Goal: Use online tool/utility: Utilize a website feature to perform a specific function

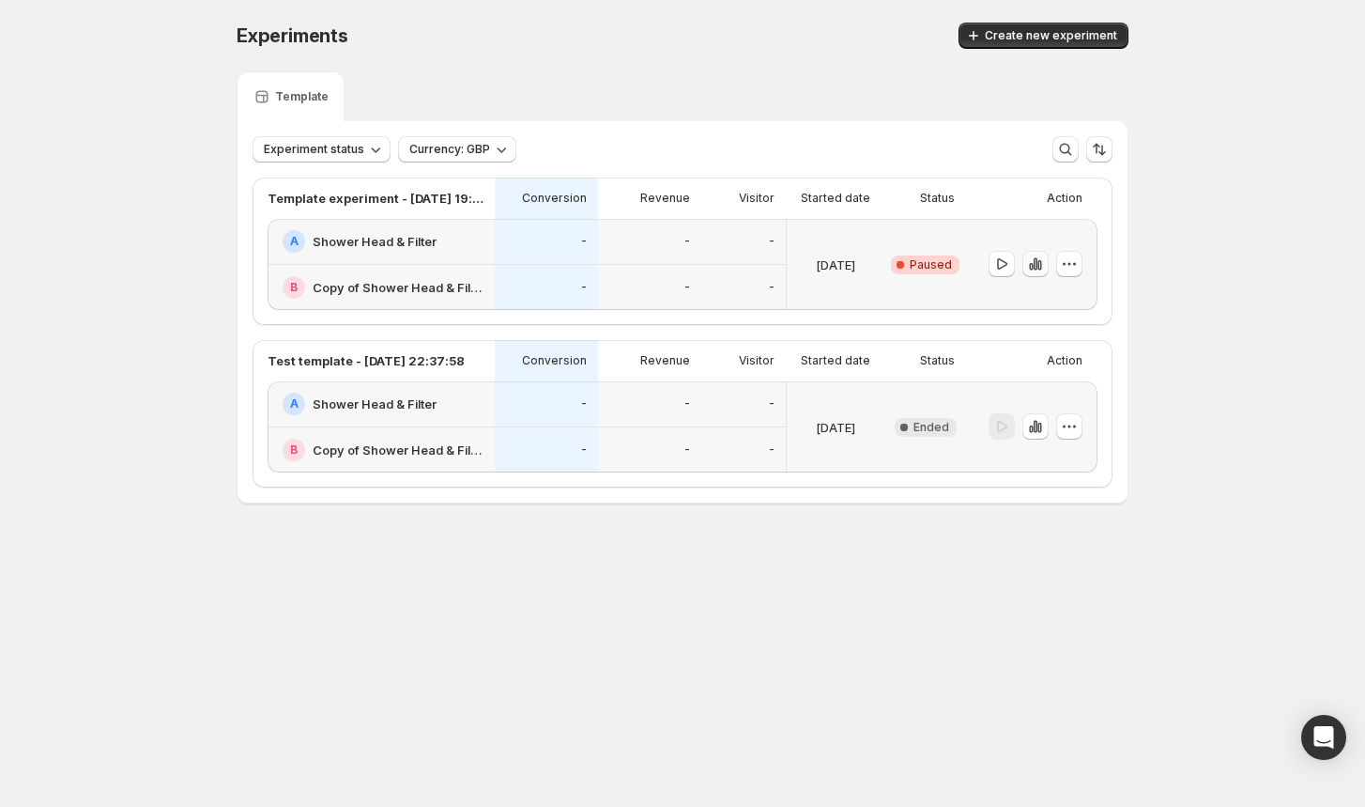
click at [1032, 265] on icon "button" at bounding box center [1035, 263] width 19 height 19
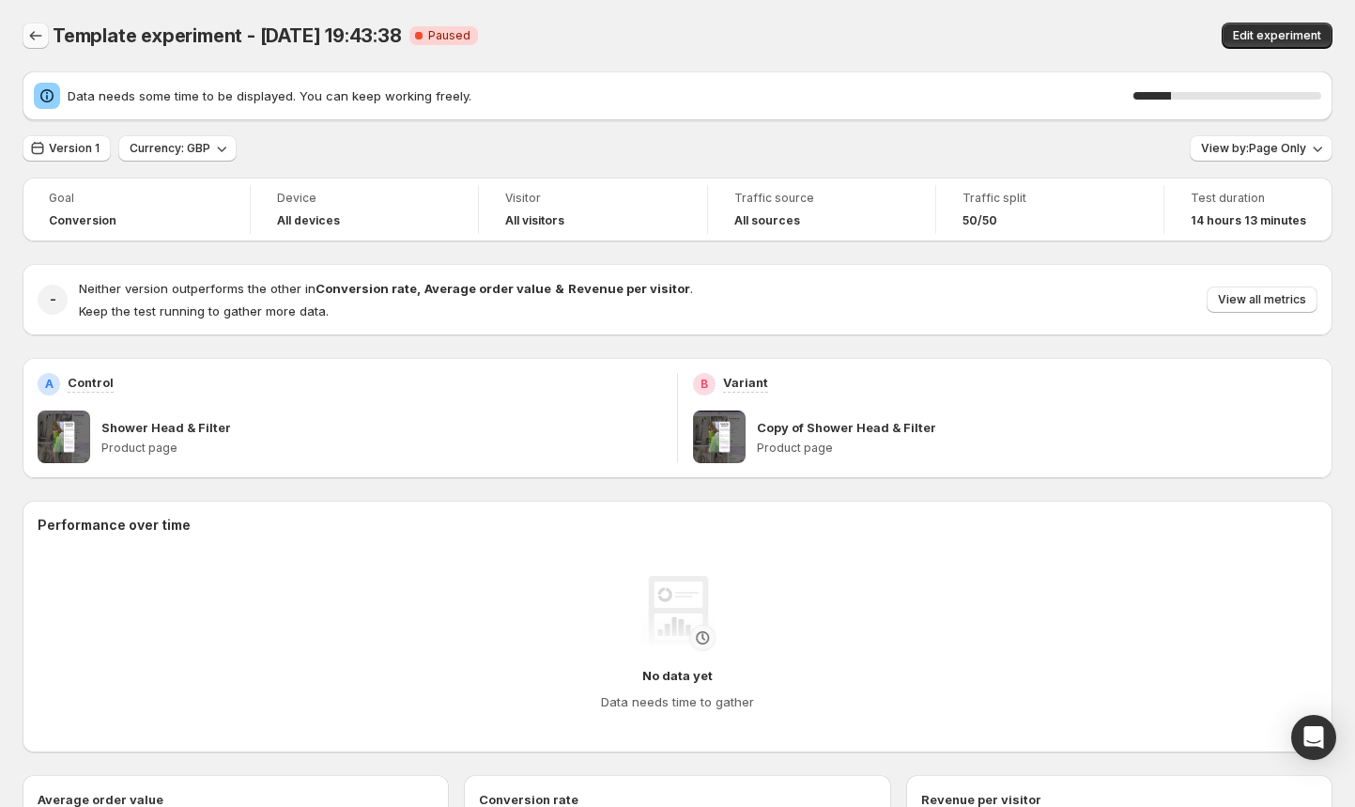
click at [37, 33] on icon "Back" at bounding box center [35, 35] width 19 height 19
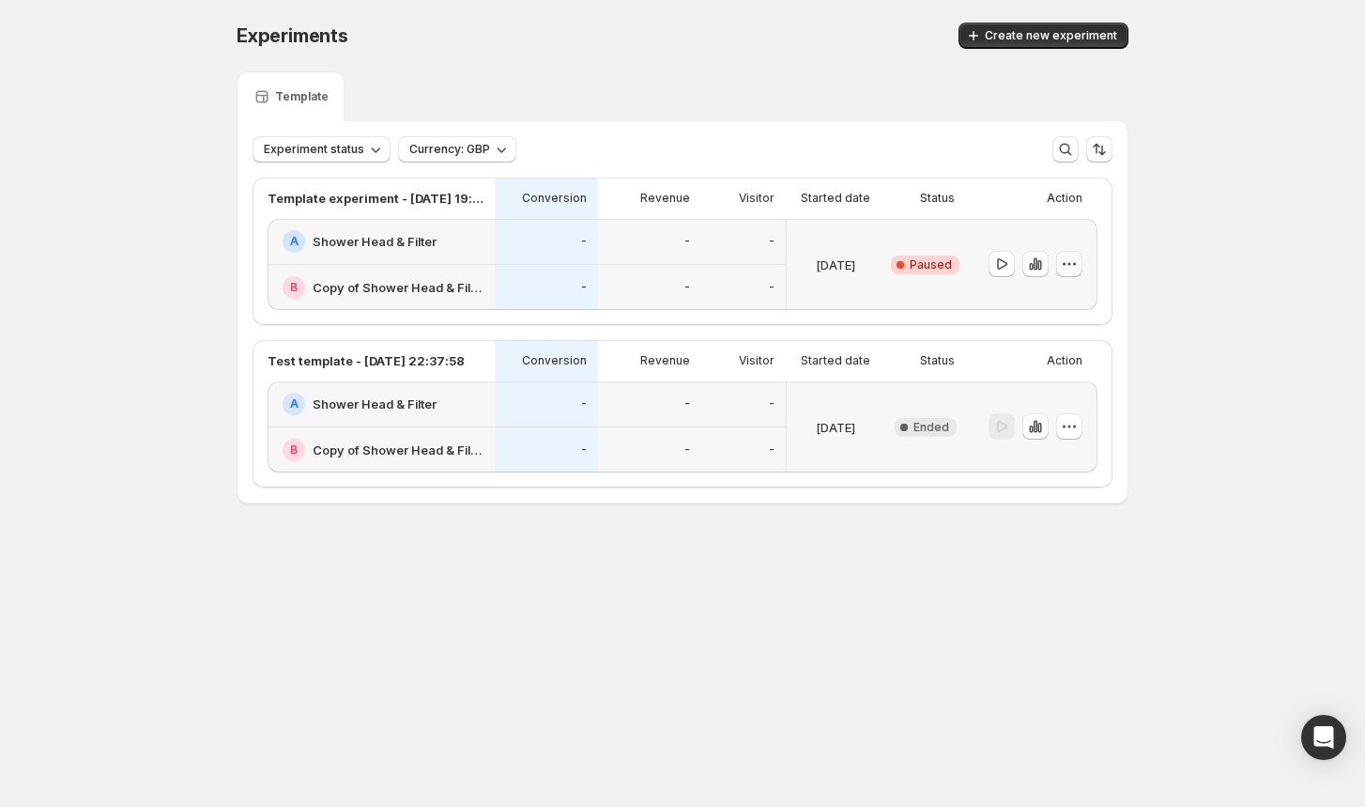
click at [1069, 269] on icon "button" at bounding box center [1069, 263] width 19 height 19
click at [1065, 401] on span "Delete" at bounding box center [1056, 399] width 38 height 15
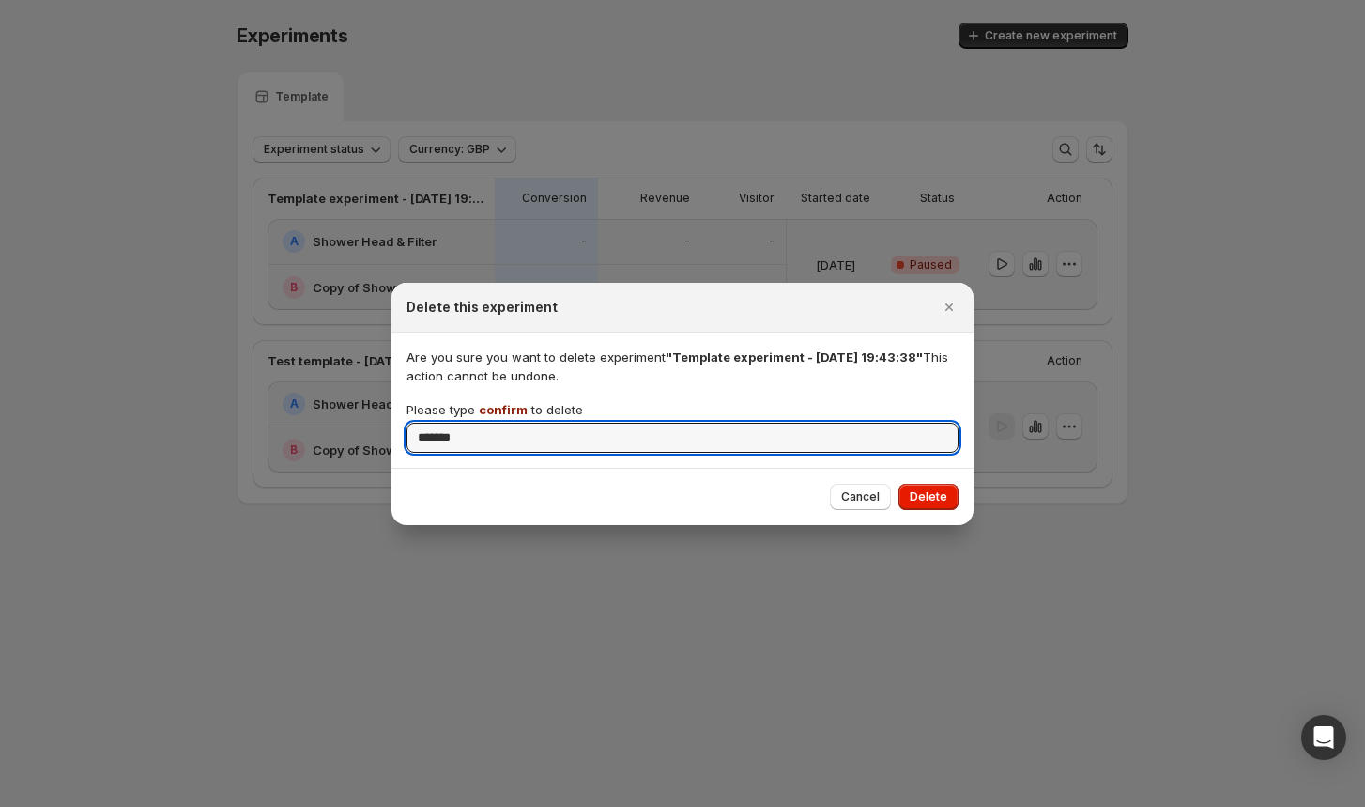
type input "*******"
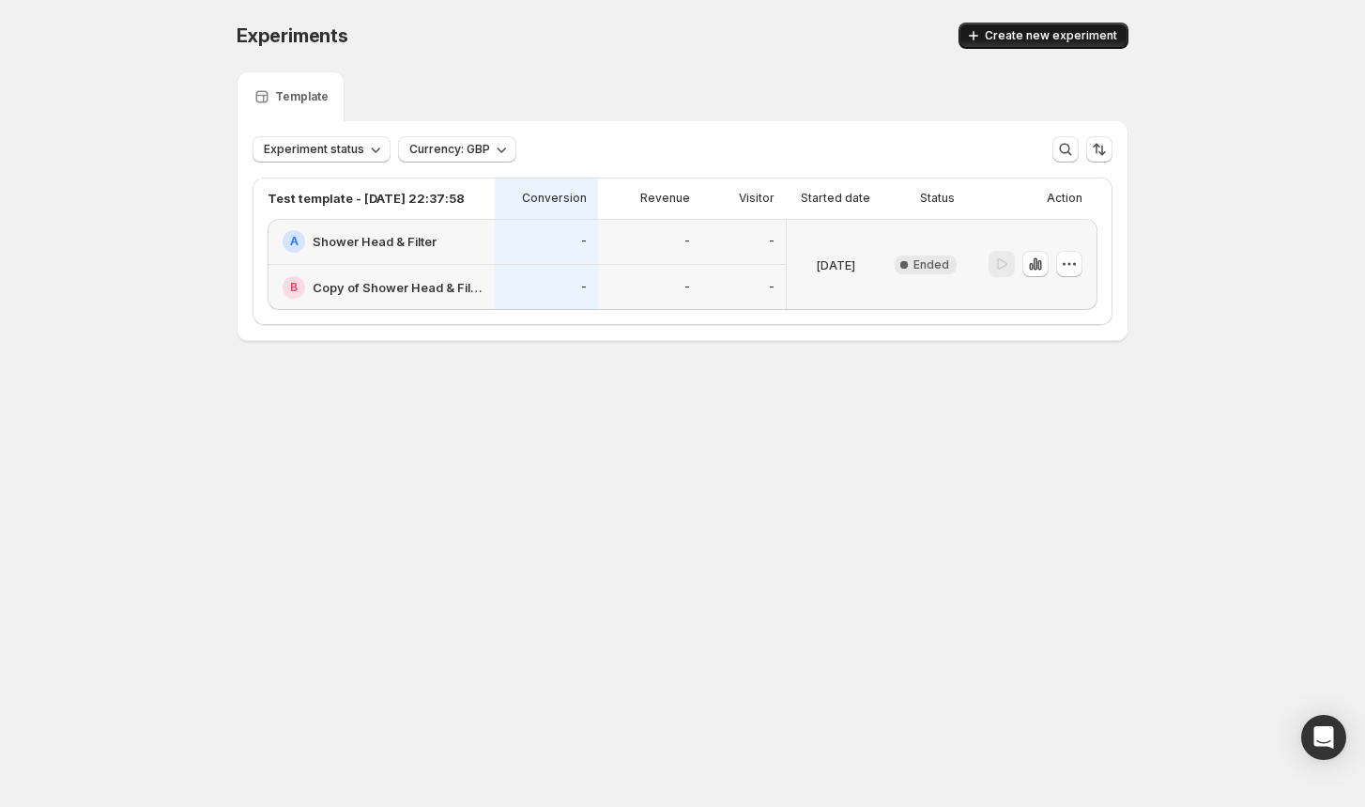
click at [1040, 30] on span "Create new experiment" at bounding box center [1051, 35] width 132 height 15
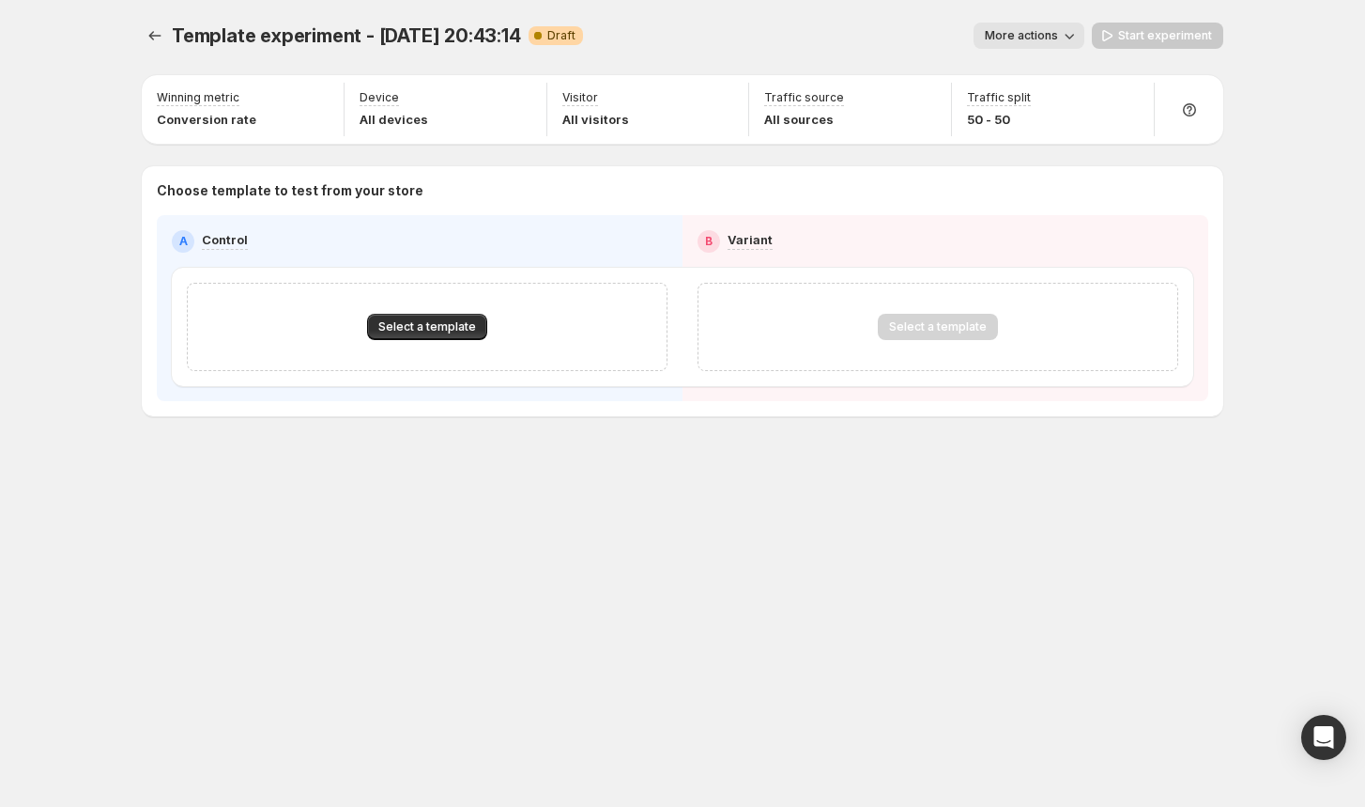
click at [453, 362] on div "Select a template" at bounding box center [427, 327] width 481 height 88
click at [439, 339] on button "Select a template" at bounding box center [427, 327] width 120 height 26
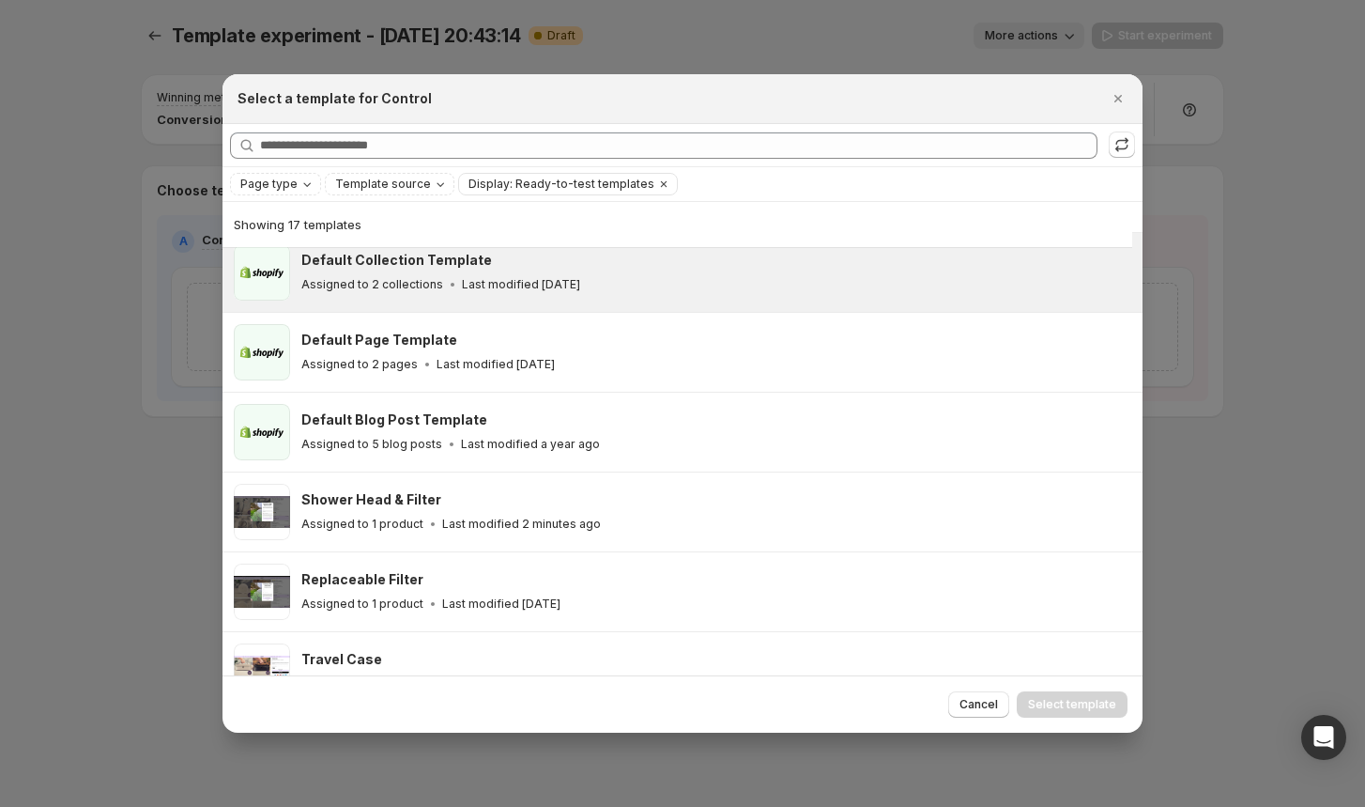
scroll to position [144, 0]
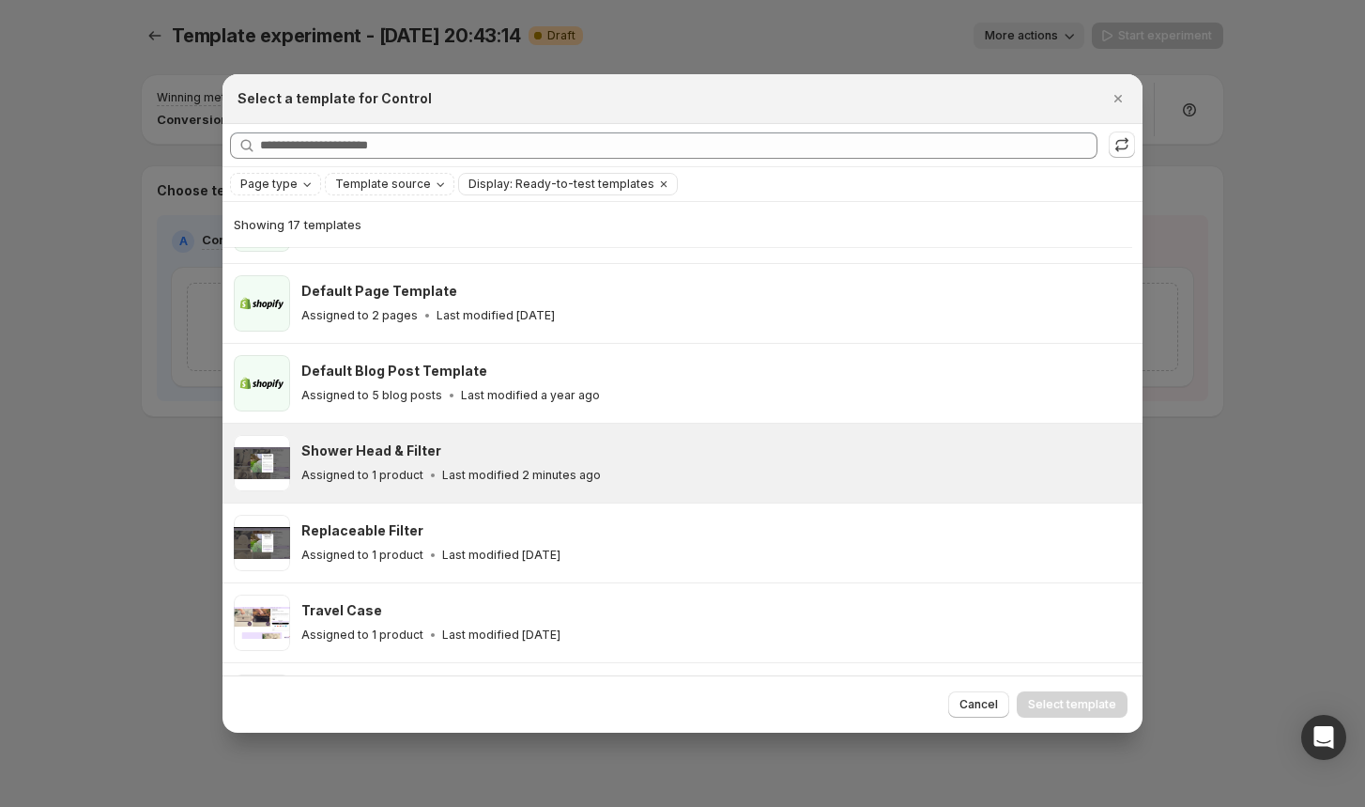
click at [472, 470] on p "Last modified 2 minutes ago" at bounding box center [521, 475] width 159 height 15
click at [1069, 702] on span "Select template" at bounding box center [1072, 704] width 88 height 15
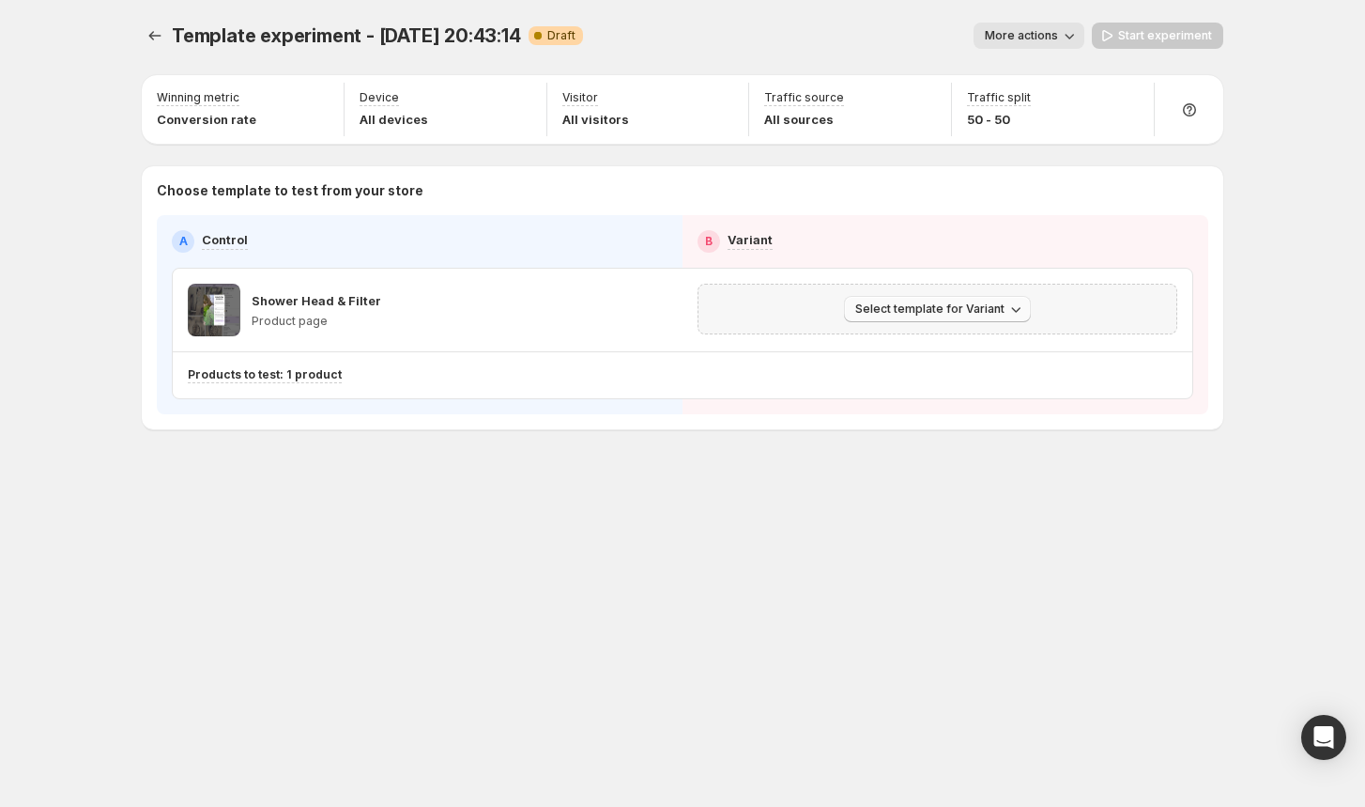
click at [953, 317] on button "Select template for Variant" at bounding box center [937, 309] width 187 height 26
click at [928, 383] on span "Create Variant based on Control" at bounding box center [941, 380] width 192 height 15
